Goal: Task Accomplishment & Management: Manage account settings

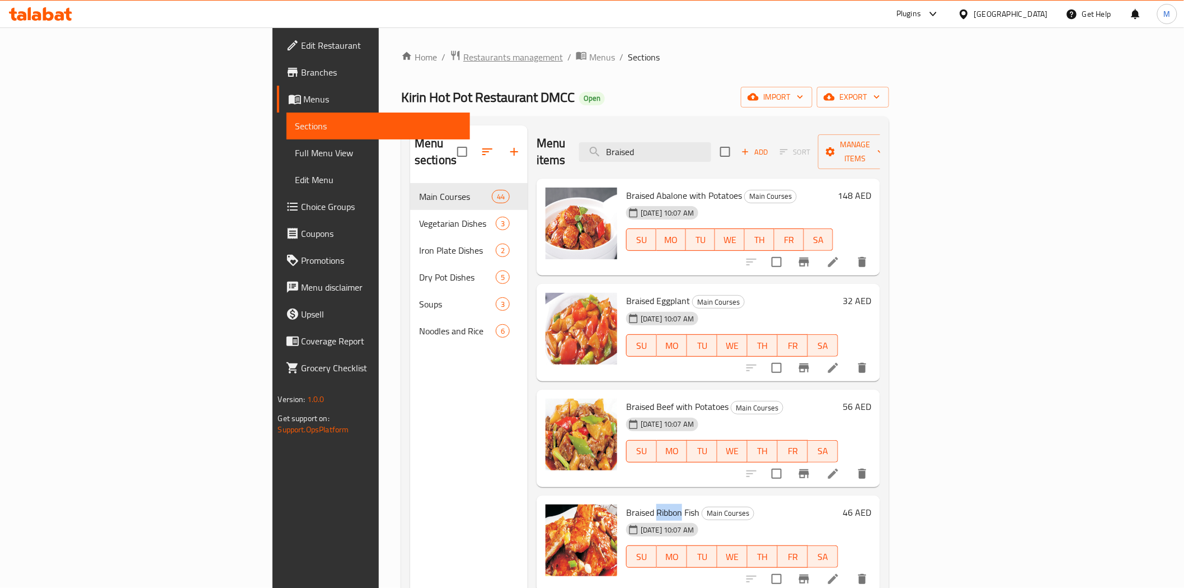
click at [463, 57] on span "Restaurants management" at bounding box center [513, 56] width 100 height 13
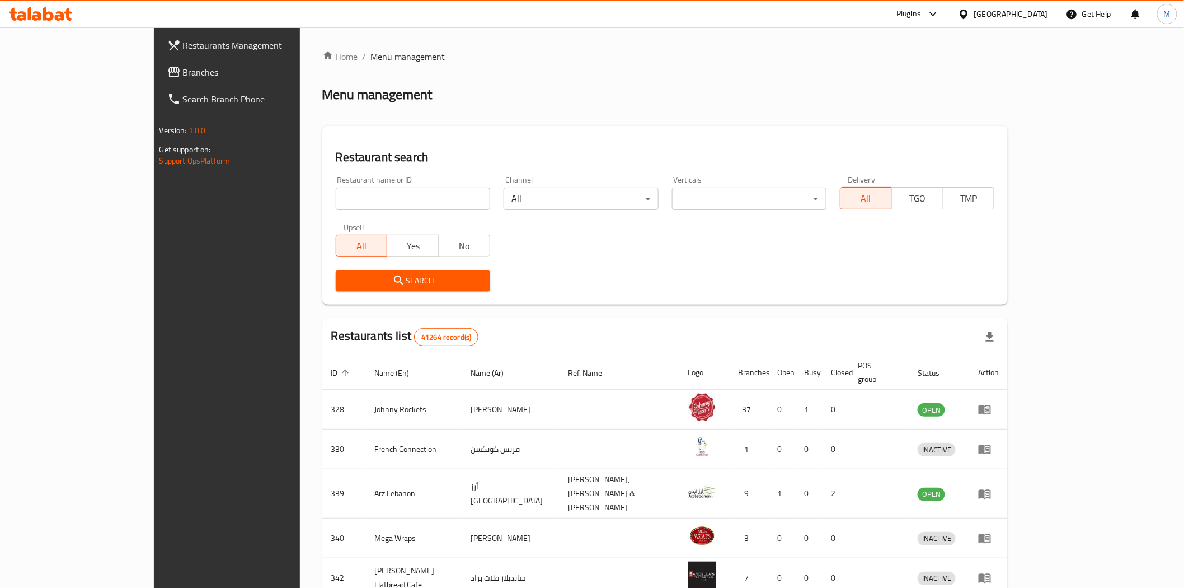
click at [340, 192] on input "search" at bounding box center [413, 198] width 154 height 22
paste input "World Food Programme"
type input "World Food Programme"
click at [394, 280] on icon "submit" at bounding box center [399, 280] width 10 height 10
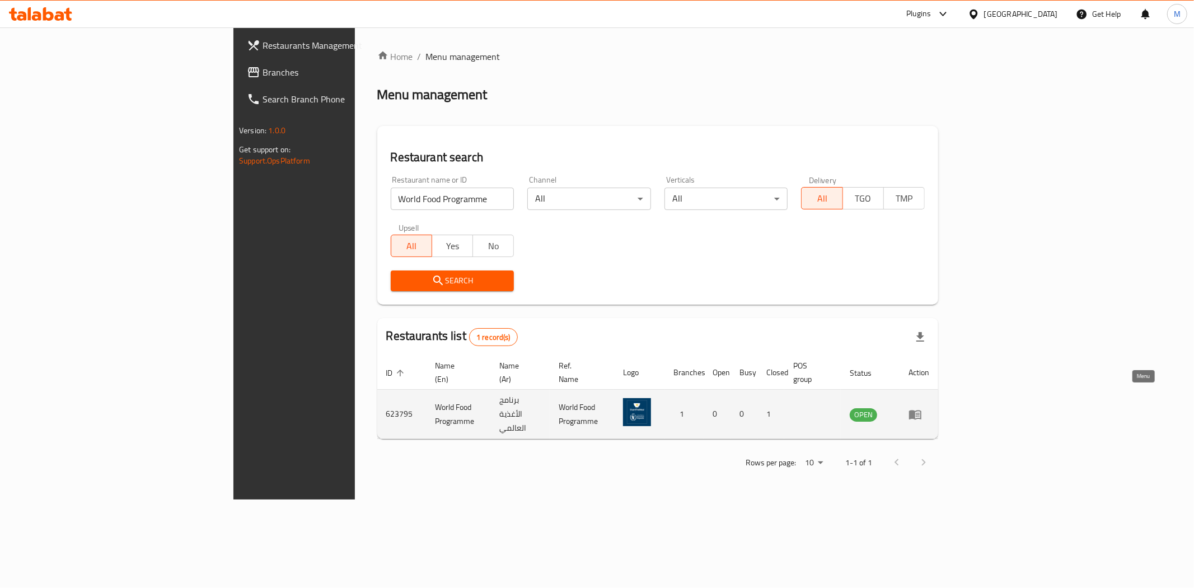
click at [922, 407] on icon "enhanced table" at bounding box center [914, 413] width 13 height 13
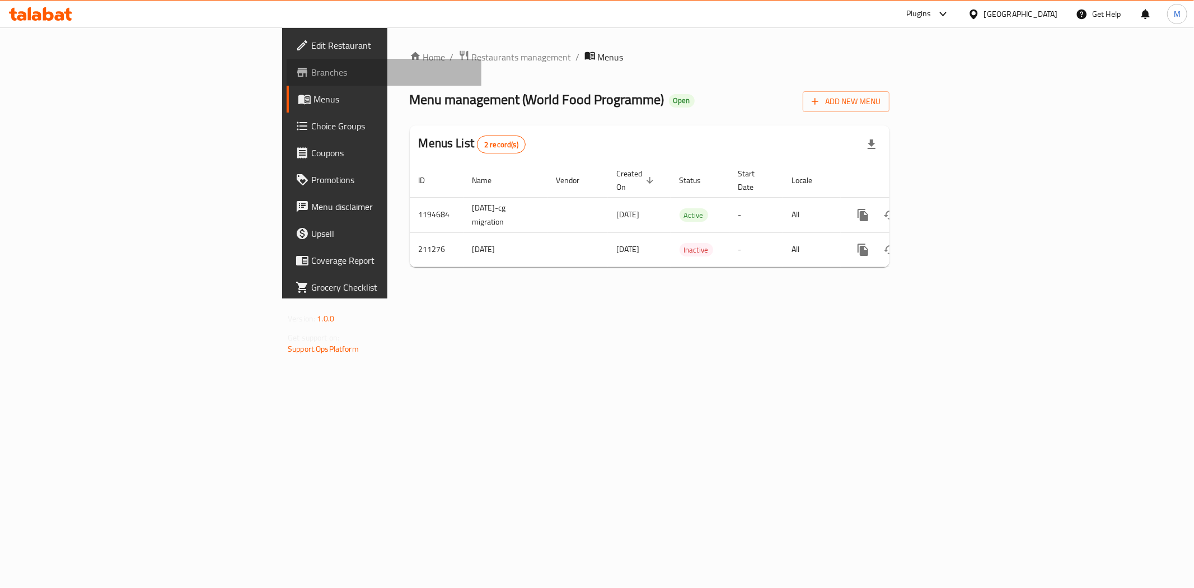
click at [286, 79] on link "Branches" at bounding box center [383, 72] width 195 height 27
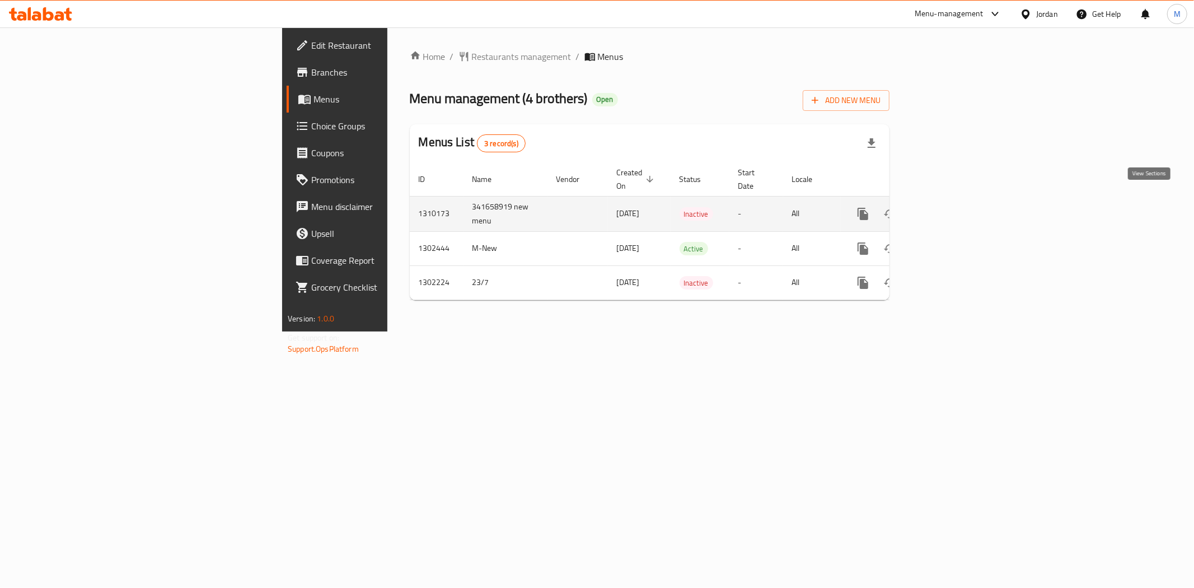
click at [950, 208] on icon "enhanced table" at bounding box center [943, 213] width 13 height 13
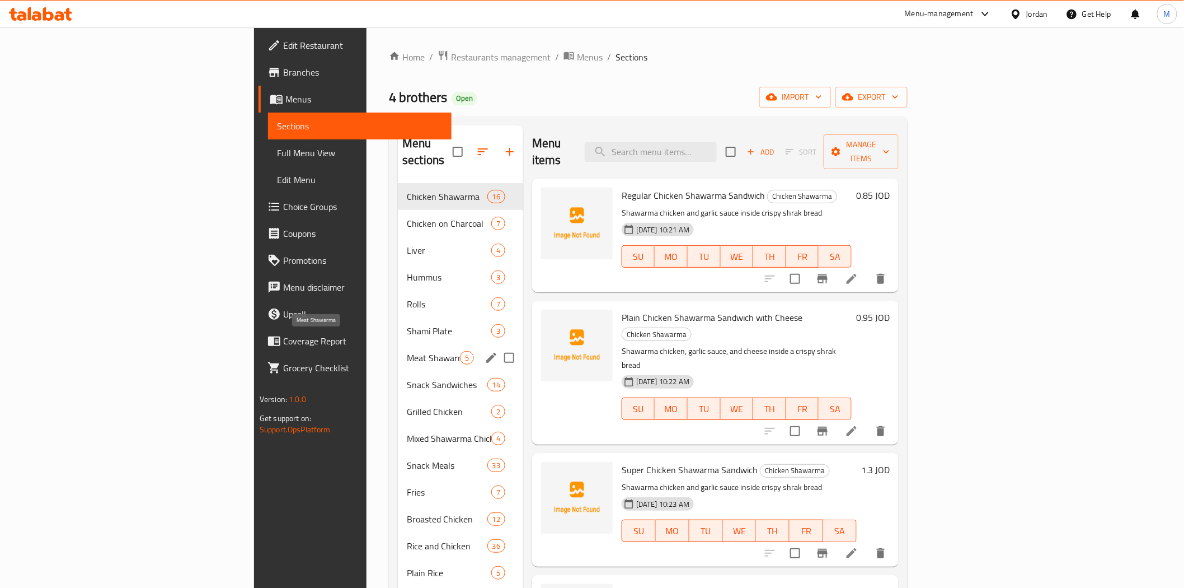
click at [407, 351] on span "Meat Shawarma" at bounding box center [433, 357] width 53 height 13
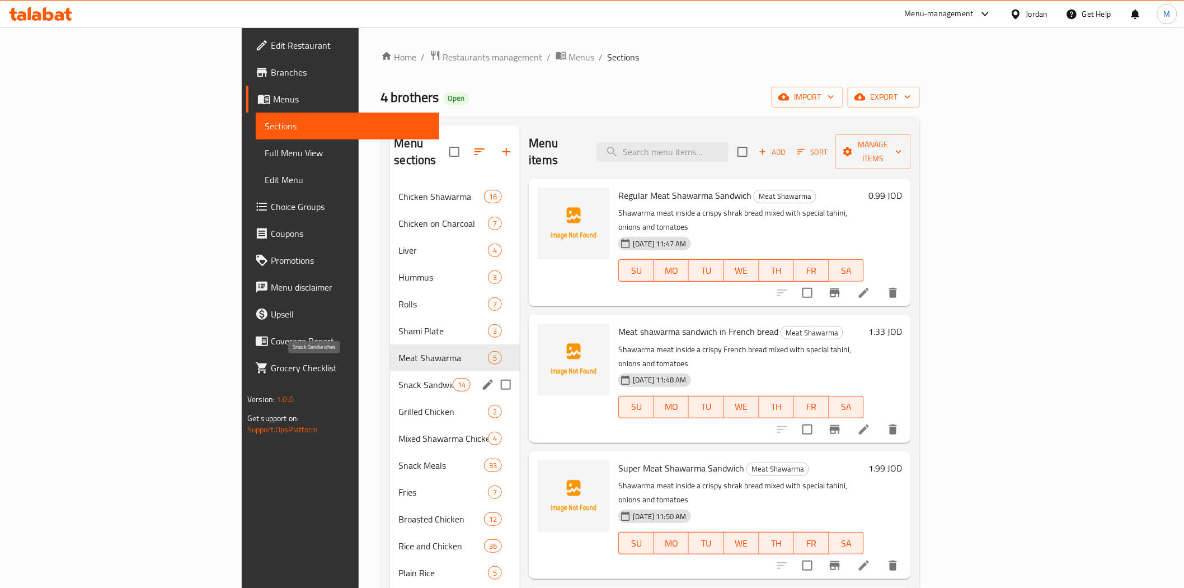
click at [399, 378] on span "Snack Sandwiches" at bounding box center [426, 384] width 54 height 13
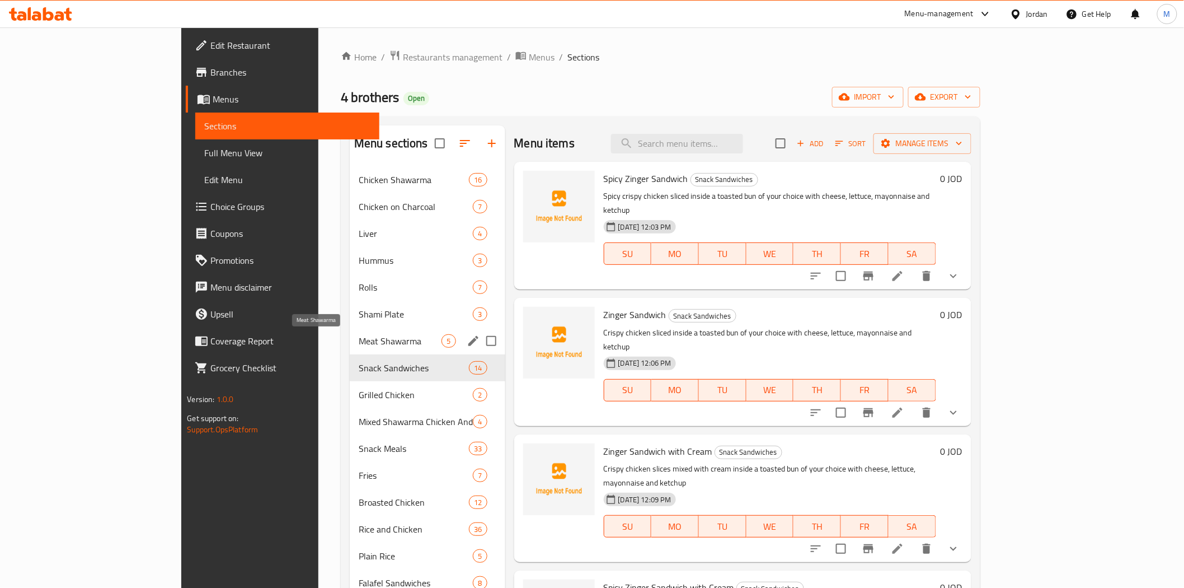
click at [359, 342] on span "Meat Shawarma" at bounding box center [400, 340] width 83 height 13
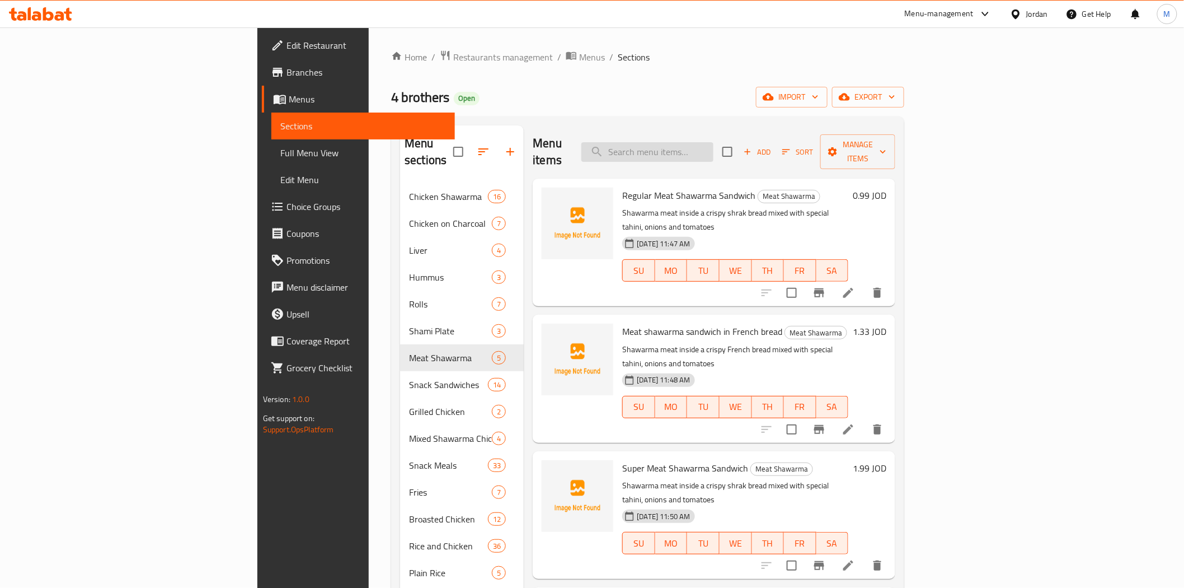
click at [713, 153] on input "search" at bounding box center [647, 152] width 132 height 20
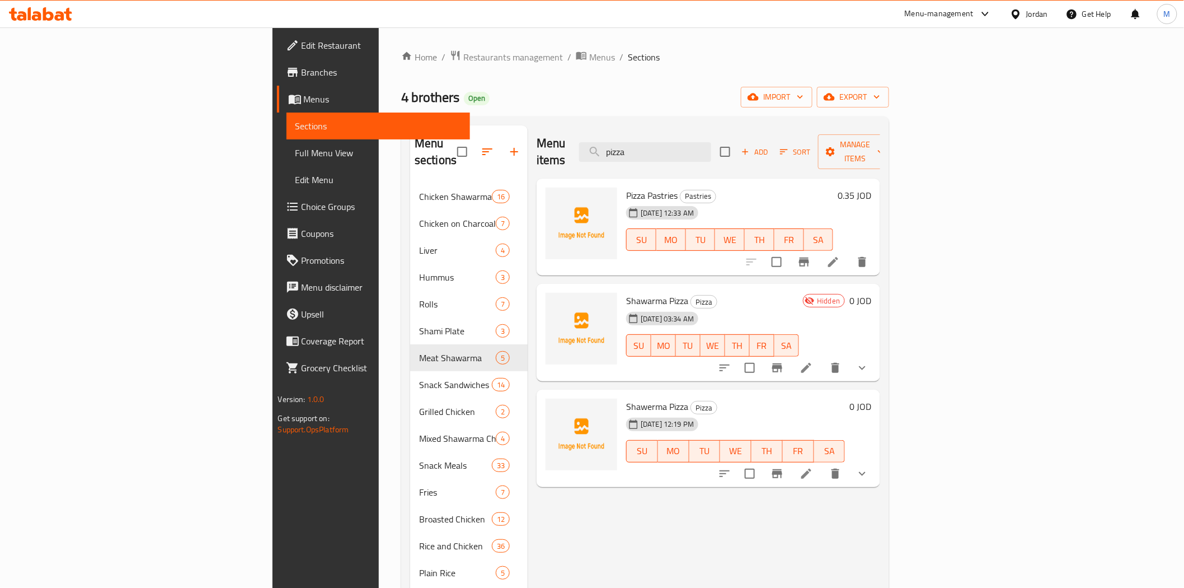
type input "pizza"
